Goal: Task Accomplishment & Management: Use online tool/utility

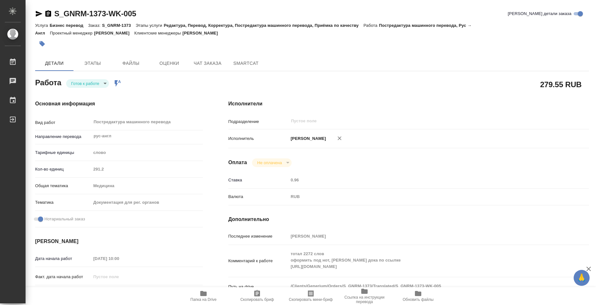
scroll to position [128, 0]
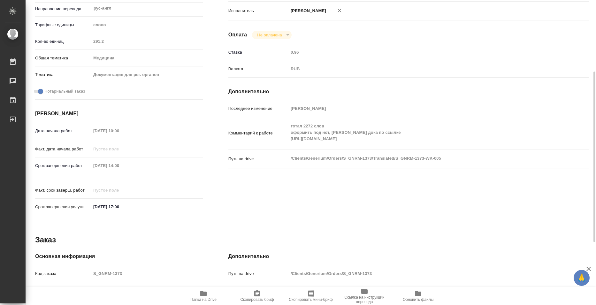
click at [212, 298] on span "Папка на Drive" at bounding box center [203, 299] width 26 height 4
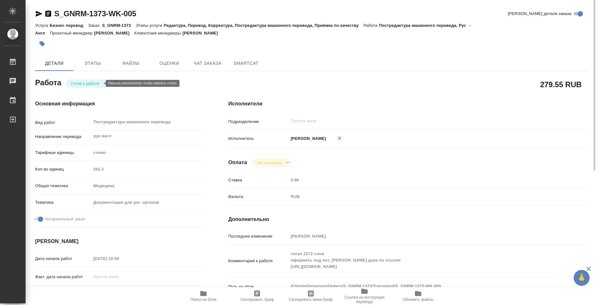
click at [91, 81] on body "🙏 .cls-1 fill:#fff; AWATERA Bazyuk [PERSON_NAME] 0 Чаты График Выйти S_GNRM-137…" at bounding box center [298, 152] width 596 height 305
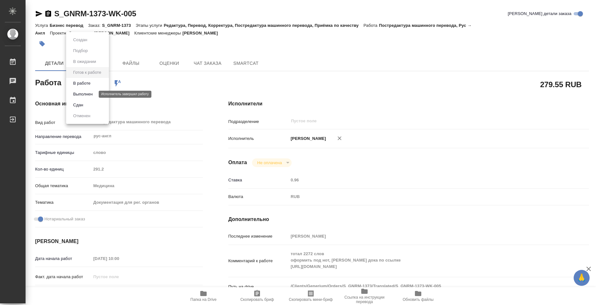
click at [93, 94] on button "Выполнен" at bounding box center [82, 94] width 23 height 7
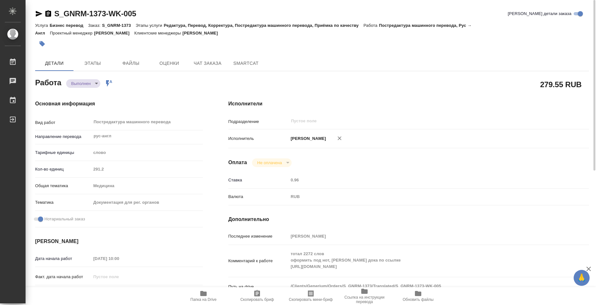
type textarea "x"
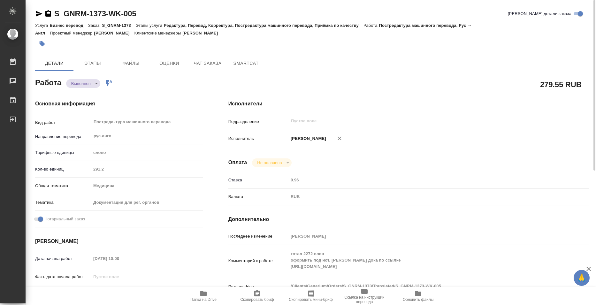
type textarea "x"
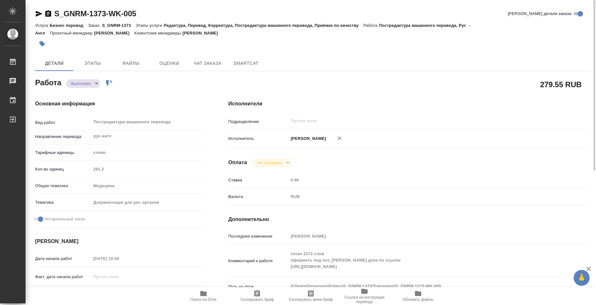
type textarea "x"
